Goal: Task Accomplishment & Management: Manage account settings

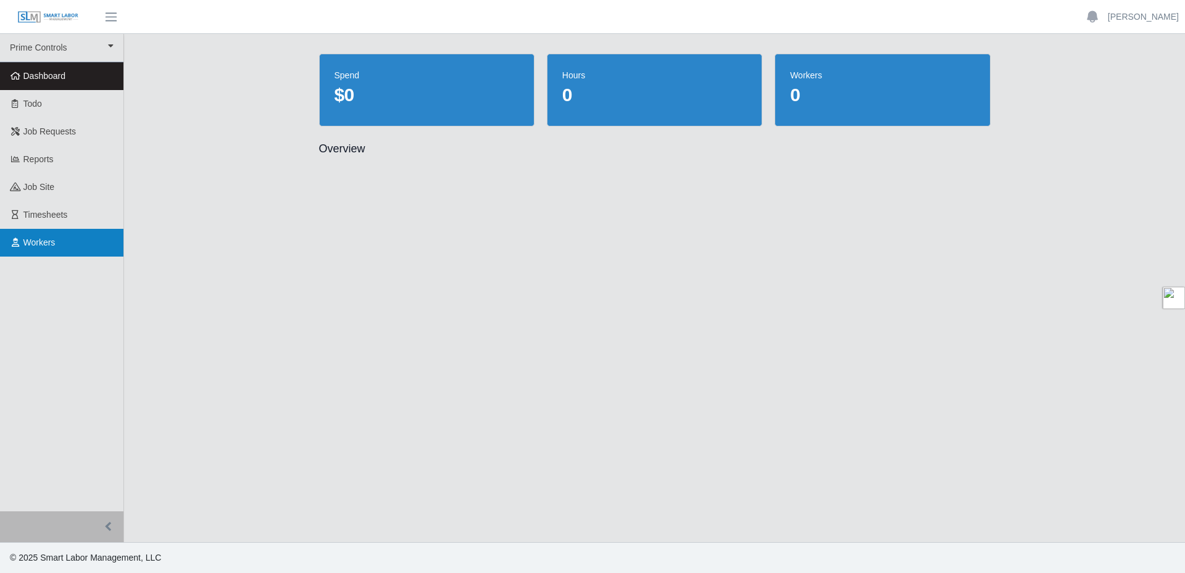
click at [37, 247] on span "Workers" at bounding box center [39, 243] width 32 height 10
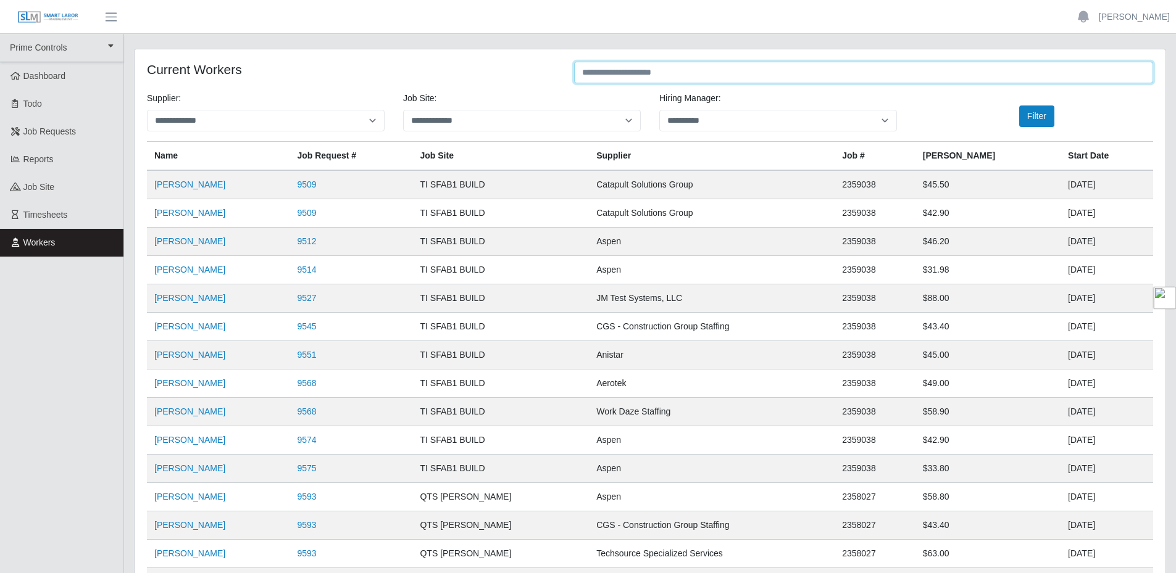
click at [670, 73] on input "text" at bounding box center [863, 73] width 579 height 22
type input "*****"
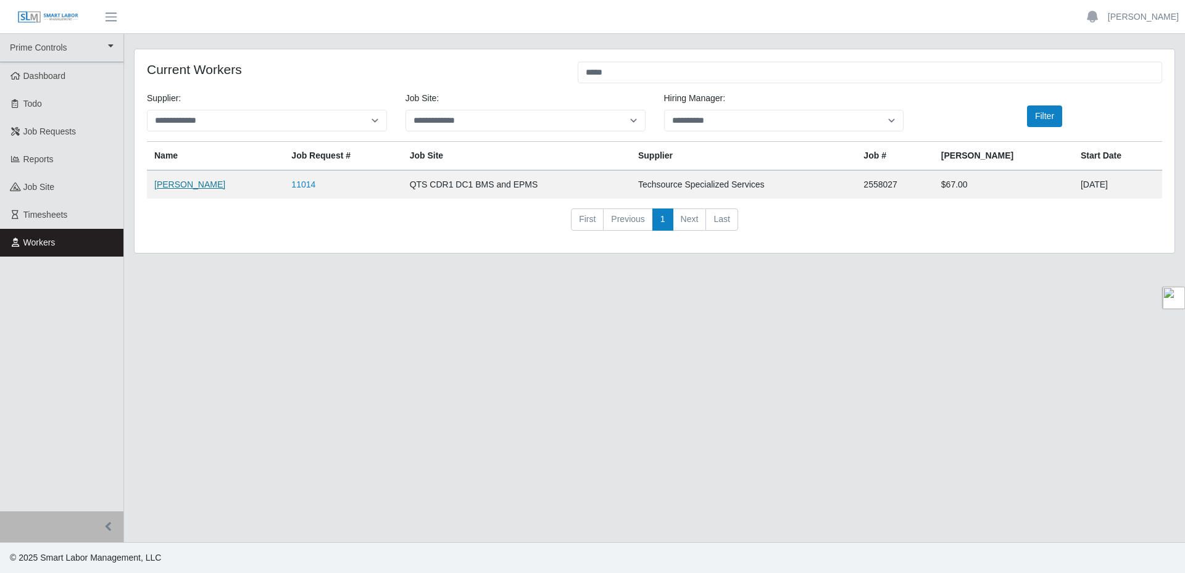
click at [198, 183] on link "Debra Rodriguez" at bounding box center [189, 185] width 71 height 10
